Goal: Entertainment & Leisure: Consume media (video, audio)

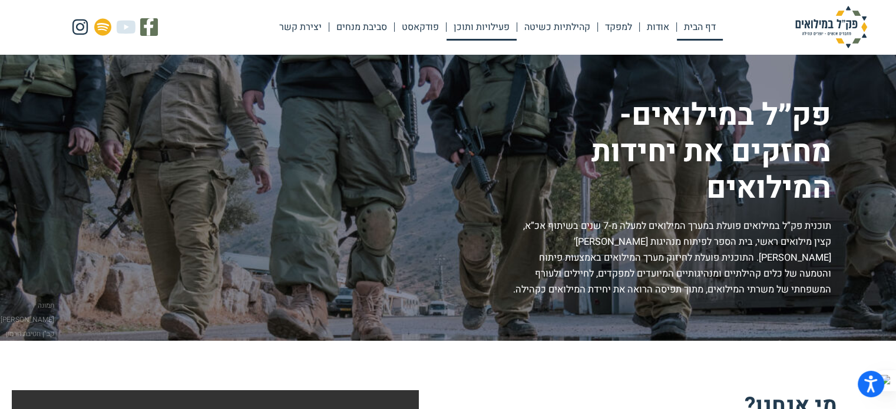
click at [494, 29] on link "פעילויות ותוכן" at bounding box center [481, 27] width 70 height 27
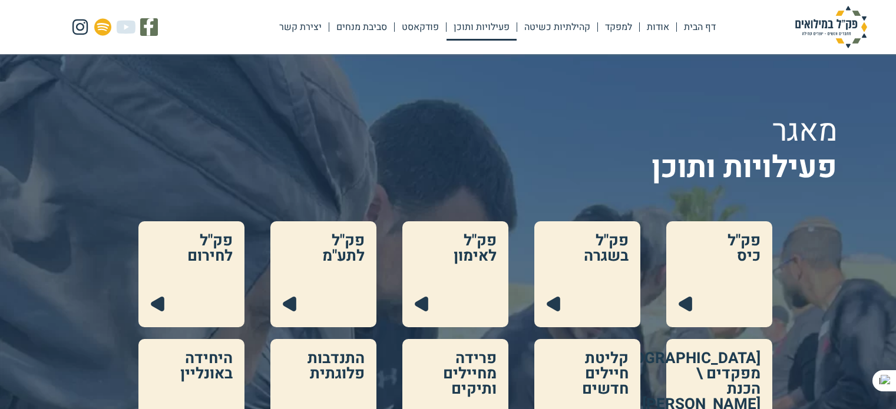
click at [422, 31] on link "פודקאסט" at bounding box center [420, 27] width 51 height 27
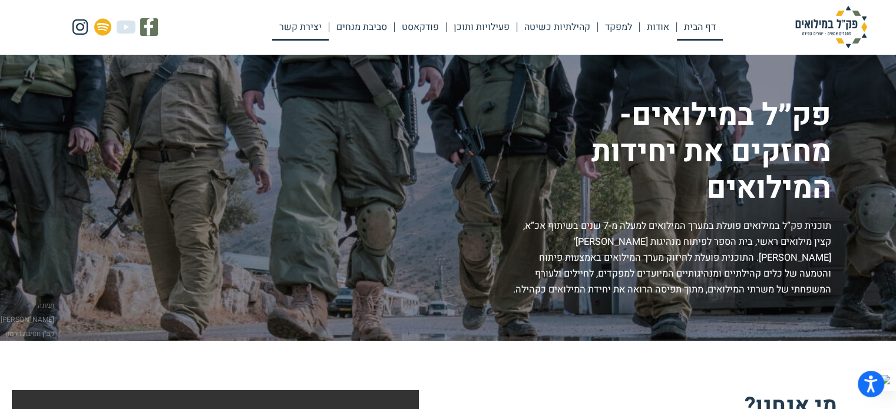
click at [299, 30] on link "יצירת קשר" at bounding box center [300, 27] width 57 height 27
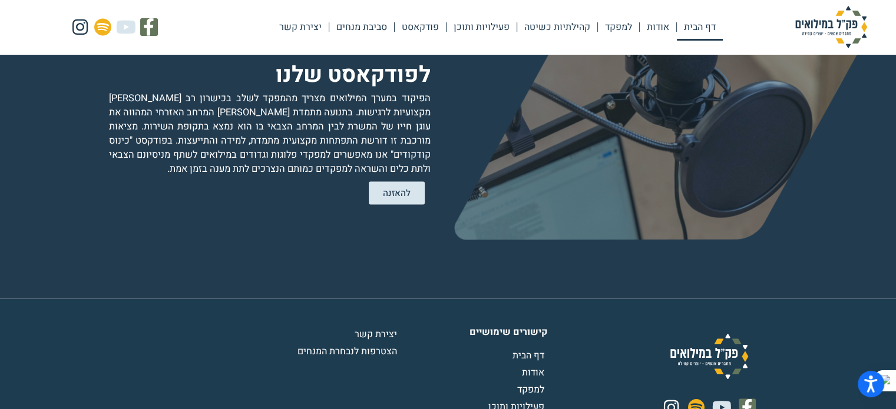
scroll to position [2380, 0]
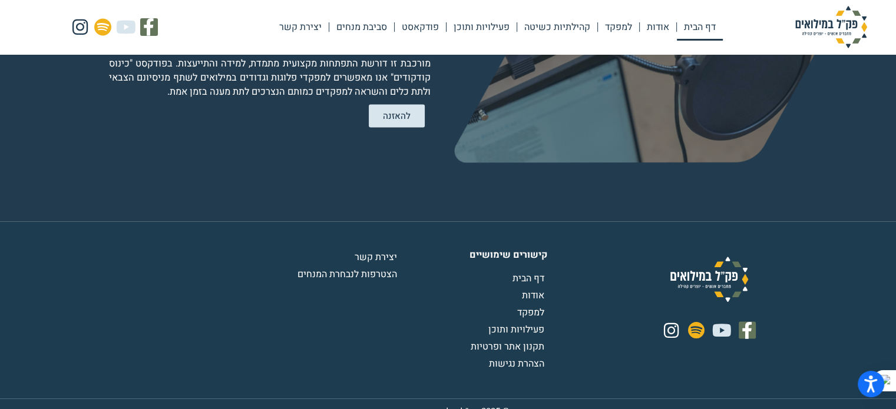
click at [514, 323] on span "פעילויות ותוכן" at bounding box center [517, 330] width 59 height 14
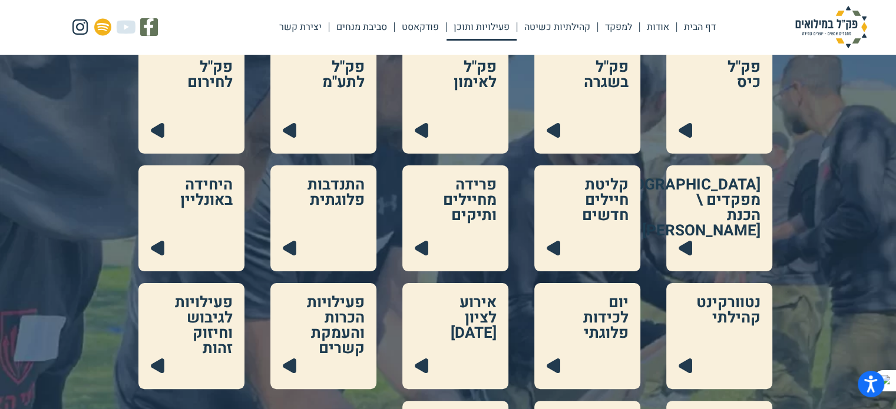
scroll to position [177, 0]
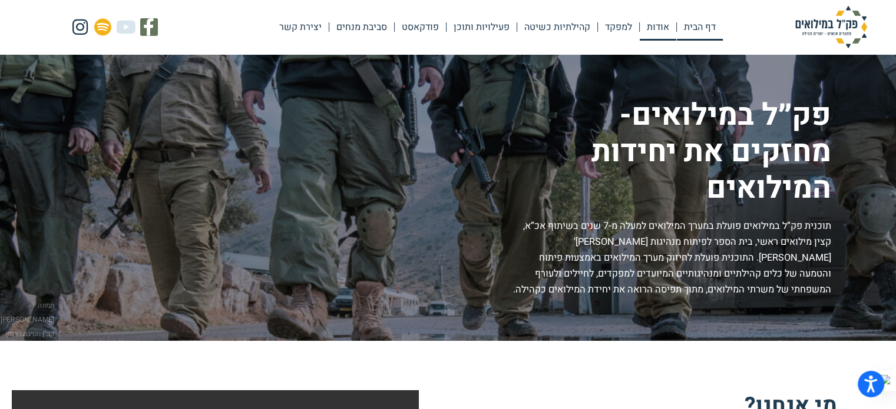
click at [655, 25] on link "אודות" at bounding box center [658, 27] width 37 height 27
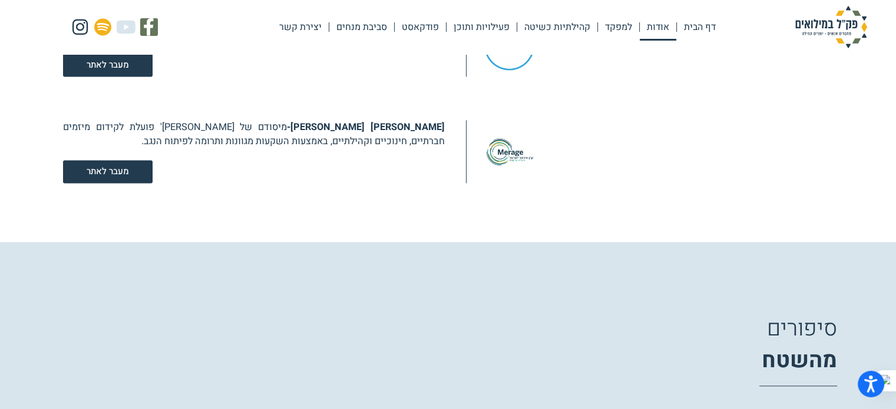
scroll to position [1649, 0]
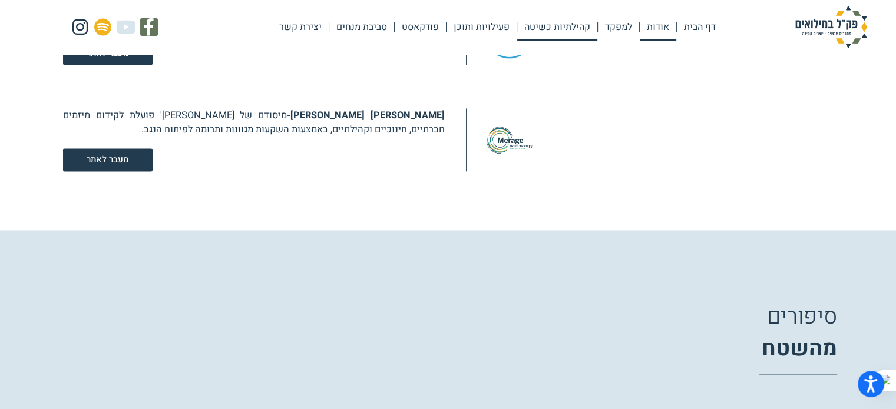
click at [575, 27] on link "קהילתיות כשיטה" at bounding box center [557, 27] width 80 height 27
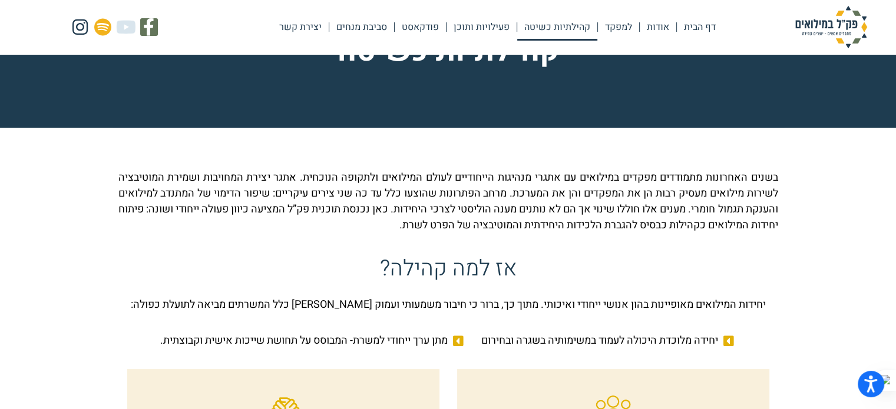
scroll to position [59, 0]
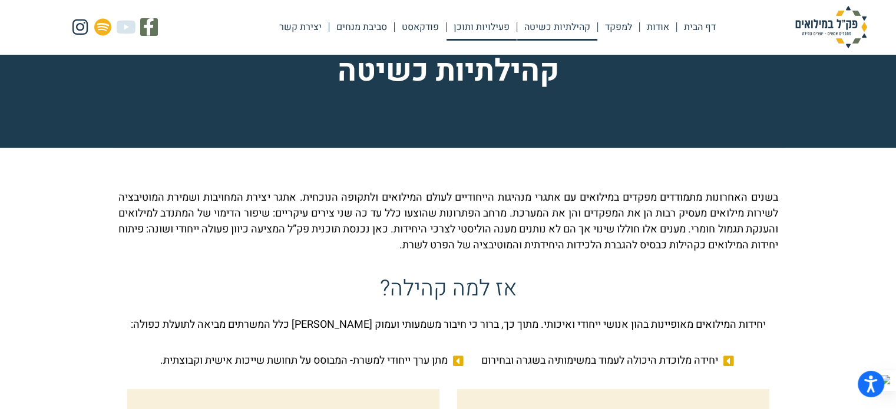
click at [509, 21] on link "פעילויות ותוכן" at bounding box center [481, 27] width 70 height 27
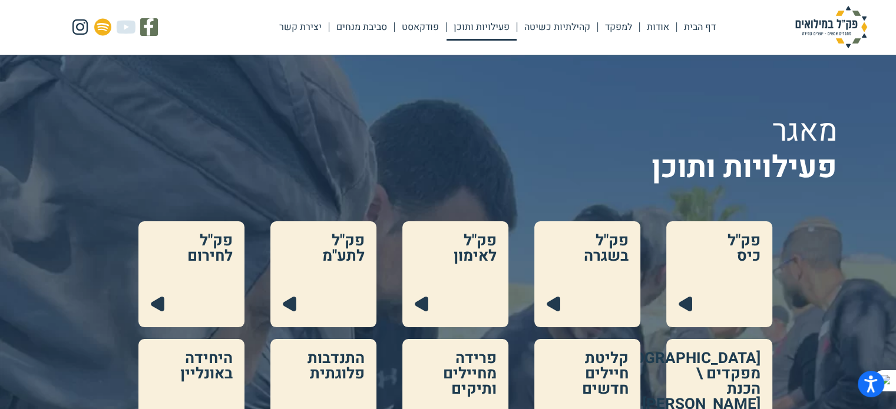
click at [683, 307] on link at bounding box center [719, 274] width 106 height 106
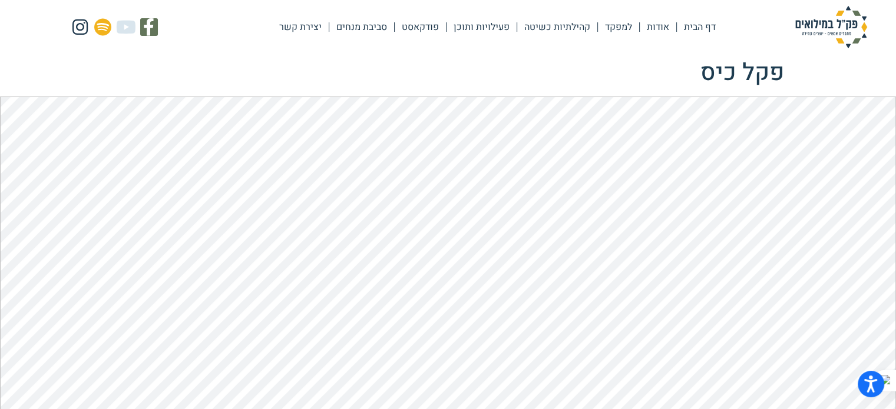
scroll to position [118, 0]
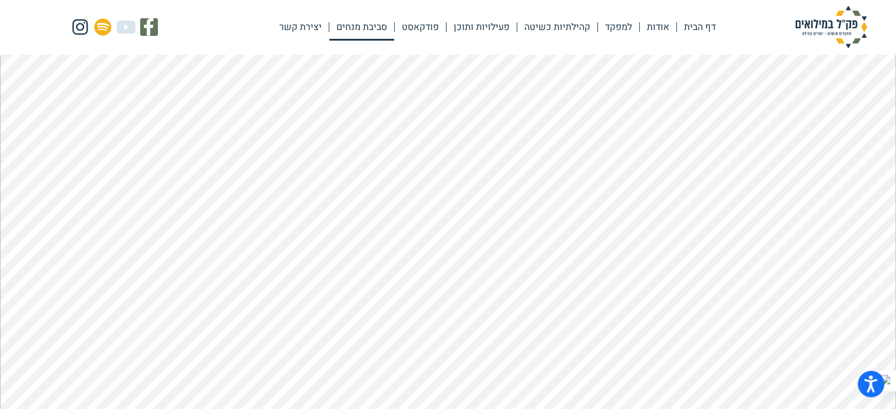
click at [379, 30] on link "סביבת מנחים" at bounding box center [361, 27] width 65 height 27
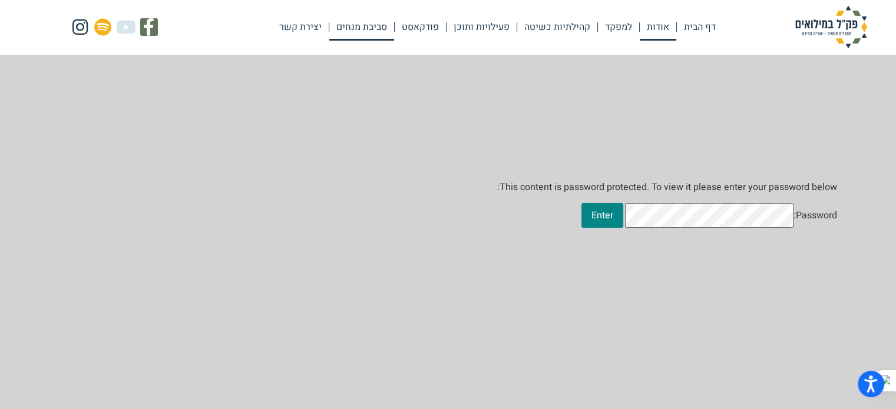
click at [673, 27] on link "אודות" at bounding box center [658, 27] width 37 height 27
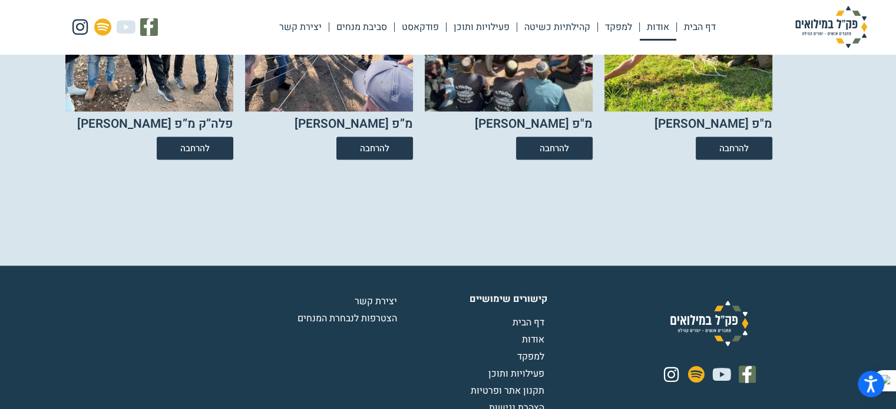
scroll to position [2209, 0]
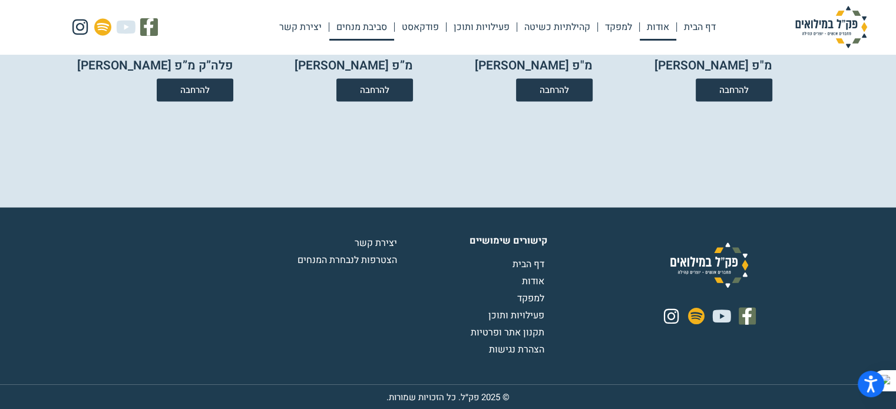
click at [346, 27] on link "סביבת מנחים" at bounding box center [361, 27] width 65 height 27
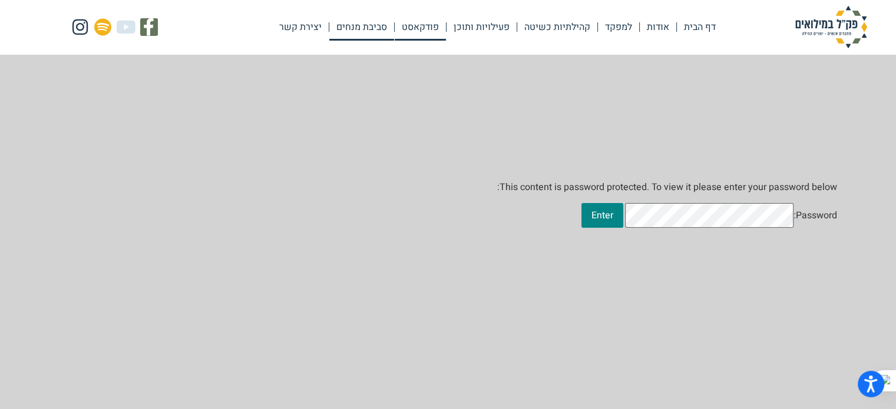
click at [406, 27] on link "פודקאסט" at bounding box center [420, 27] width 51 height 27
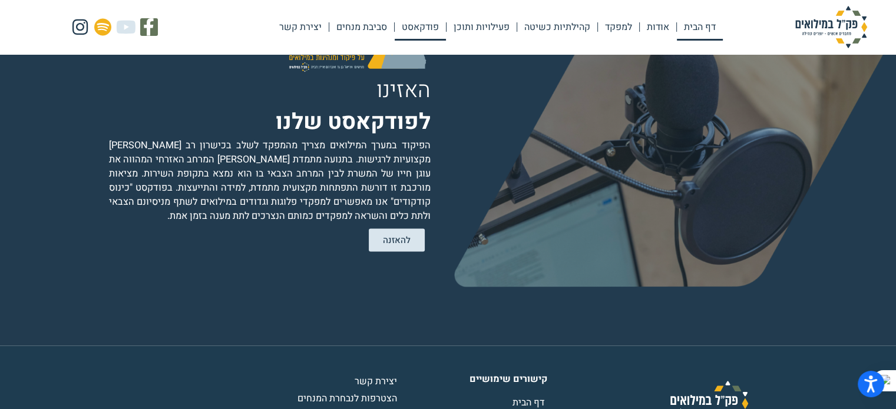
scroll to position [2255, 0]
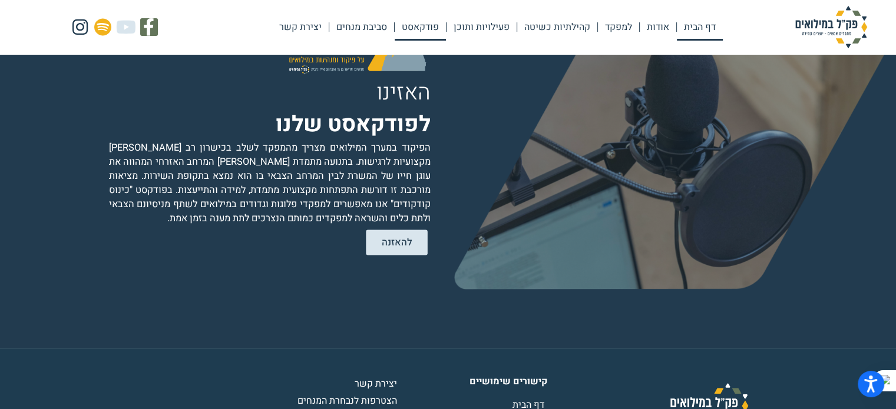
click at [404, 238] on span "להאזנה" at bounding box center [396, 243] width 31 height 10
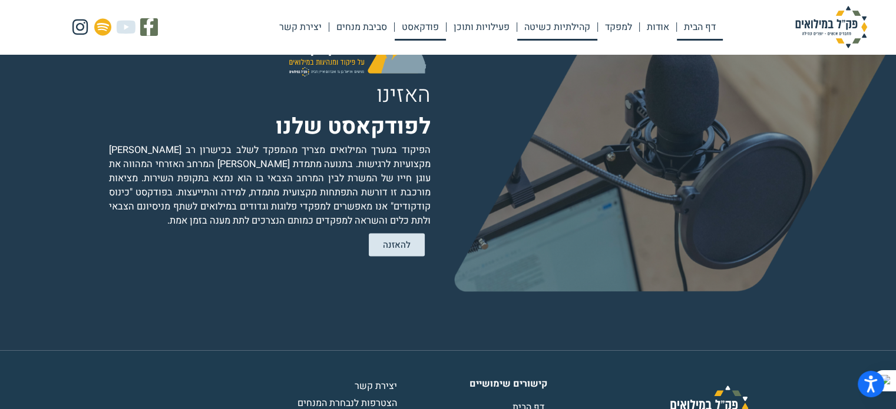
click at [586, 23] on link "קהילתיות כשיטה" at bounding box center [557, 27] width 80 height 27
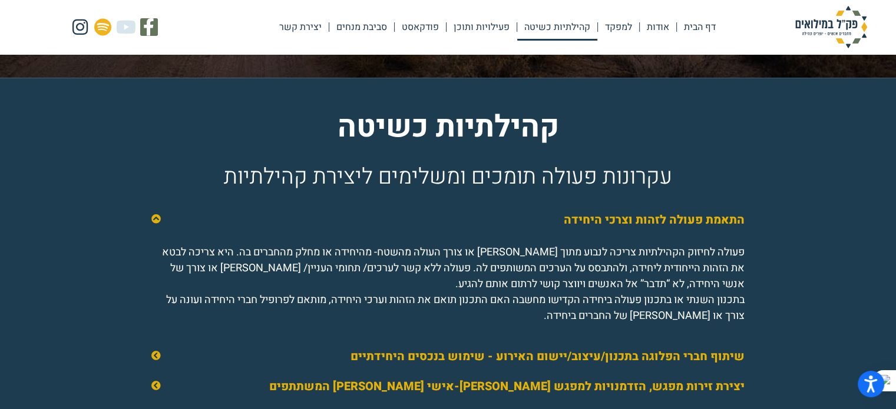
scroll to position [1596, 0]
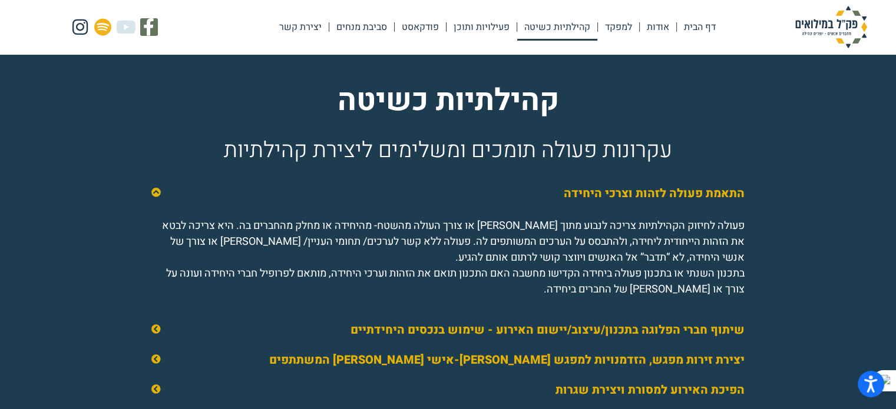
click at [342, 405] on div "הפיכת האירוע למסורת ויצירת שגרות" at bounding box center [448, 390] width 617 height 29
